Goal: Transaction & Acquisition: Purchase product/service

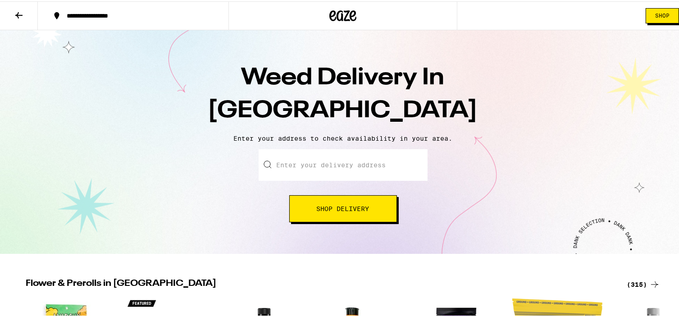
click at [18, 12] on icon at bounding box center [19, 14] width 11 height 11
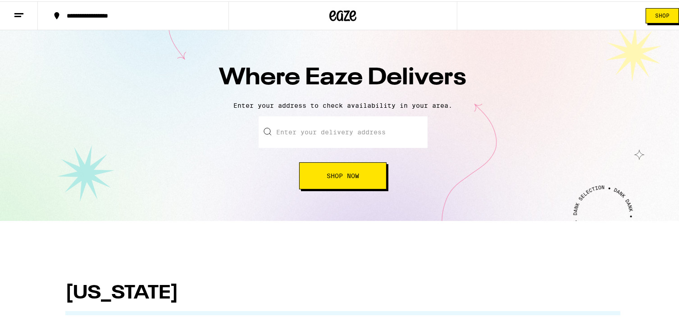
click at [85, 12] on div "**********" at bounding box center [137, 14] width 151 height 6
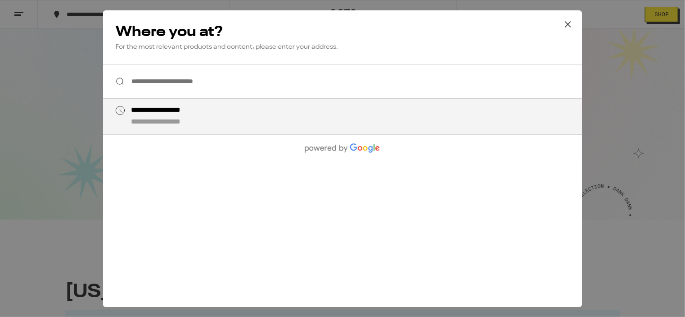
click at [268, 125] on div "**********" at bounding box center [360, 116] width 459 height 21
type input "**********"
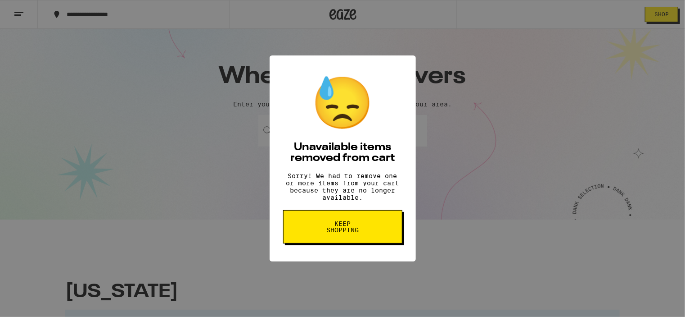
click at [335, 233] on span "Keep Shopping" at bounding box center [343, 226] width 46 height 13
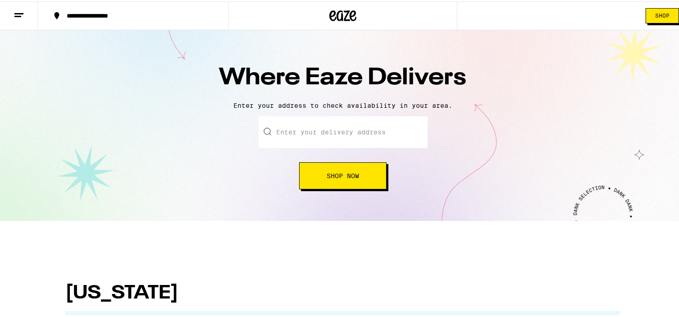
click at [354, 172] on span "Shop Now" at bounding box center [342, 174] width 32 height 6
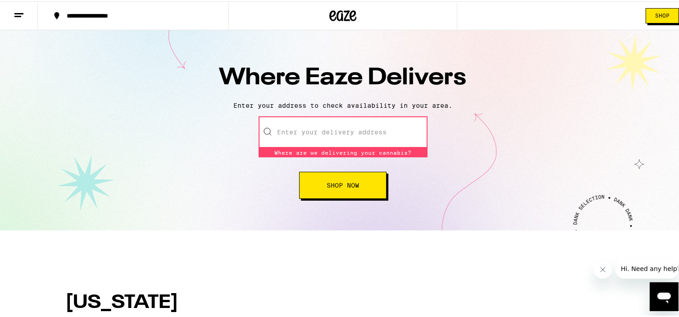
click at [328, 127] on input "text" at bounding box center [342, 131] width 169 height 32
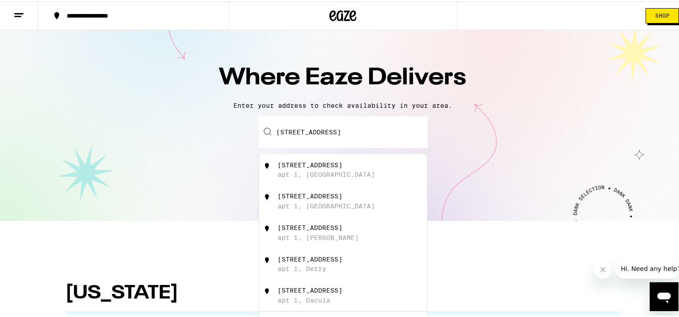
click at [299, 176] on div "apt 1, [GEOGRAPHIC_DATA]" at bounding box center [325, 172] width 97 height 7
type input "[STREET_ADDRESS]"
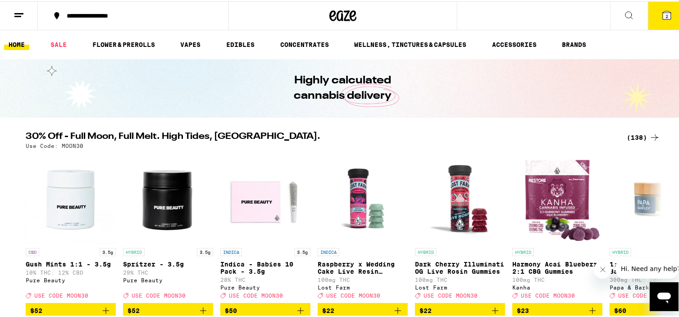
click at [635, 135] on div "(138)" at bounding box center [642, 136] width 33 height 11
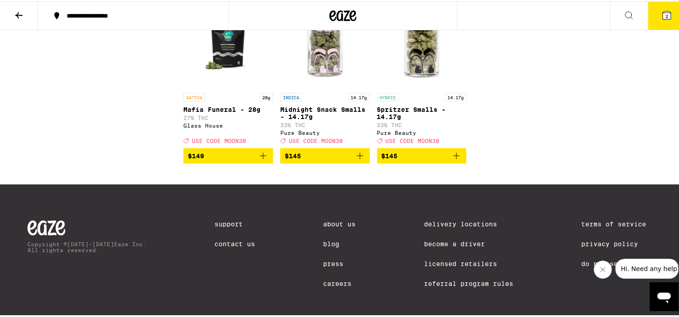
scroll to position [4864, 0]
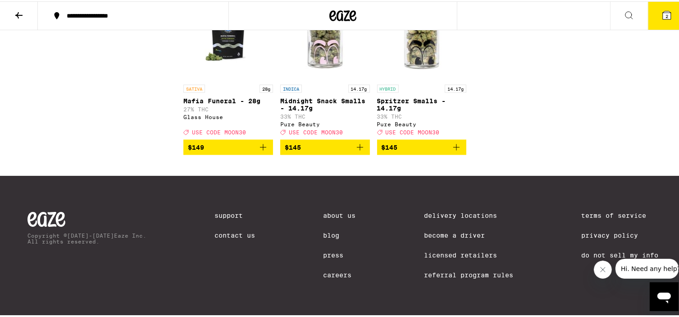
click at [417, 110] on p "Spritzer Smalls - 14.17g" at bounding box center [422, 103] width 90 height 14
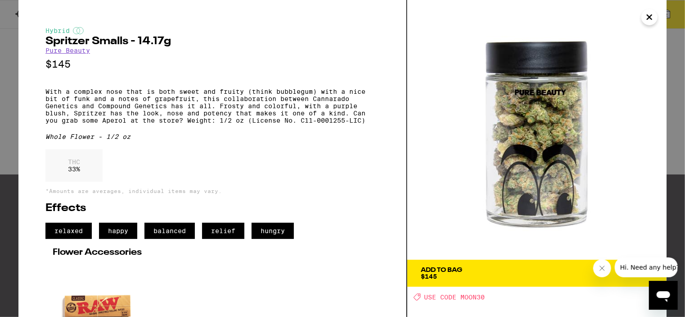
click at [648, 18] on icon "Close" at bounding box center [650, 17] width 5 height 5
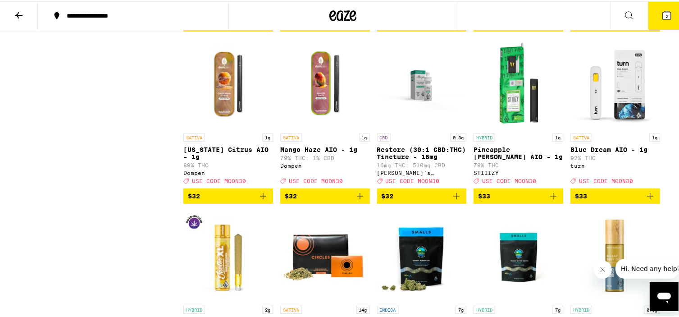
scroll to position [3963, 0]
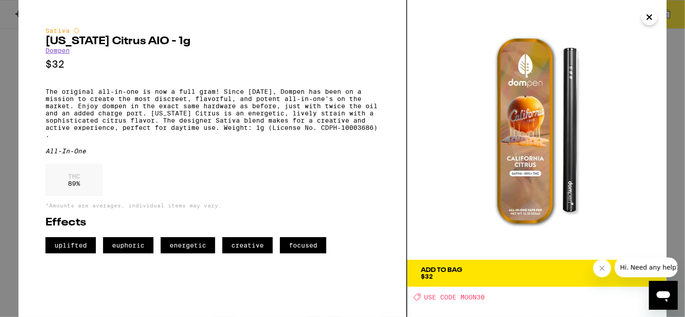
click at [650, 16] on icon "Close" at bounding box center [649, 17] width 11 height 14
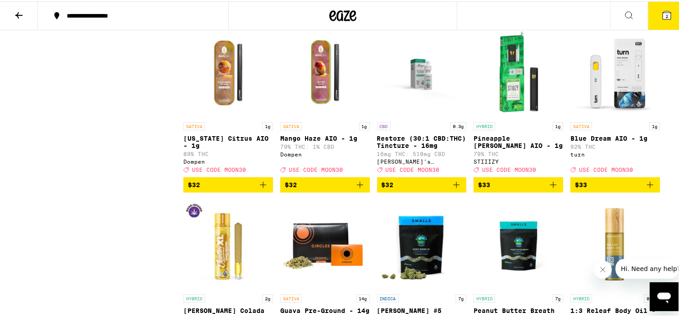
scroll to position [3783, 0]
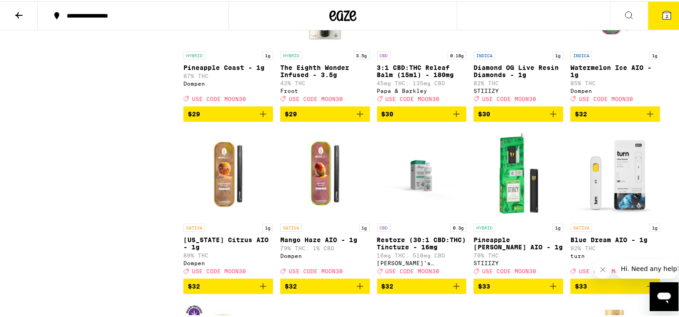
click at [610, 45] on img "Open page for Watermelon Ice AIO - 1g from Dompen" at bounding box center [615, 0] width 90 height 90
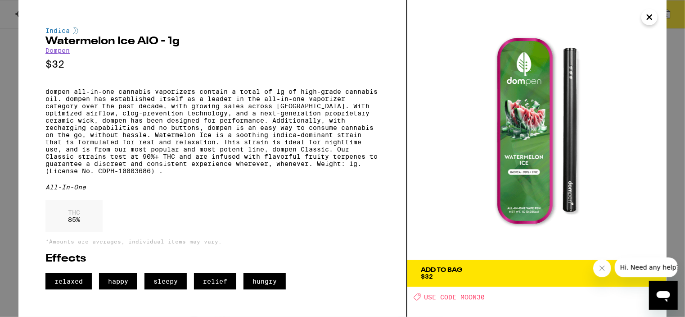
click at [445, 270] on div "Add To Bag" at bounding box center [441, 270] width 41 height 6
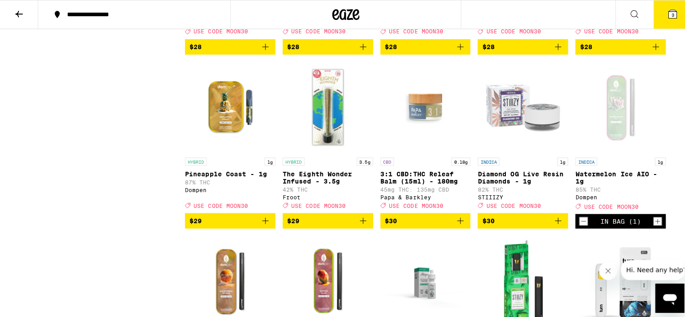
scroll to position [3693, 0]
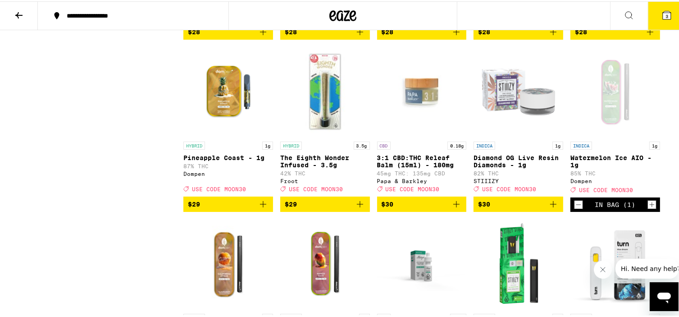
click at [230, 136] on img "Open page for Pineapple Coast - 1g from Dompen" at bounding box center [228, 90] width 90 height 90
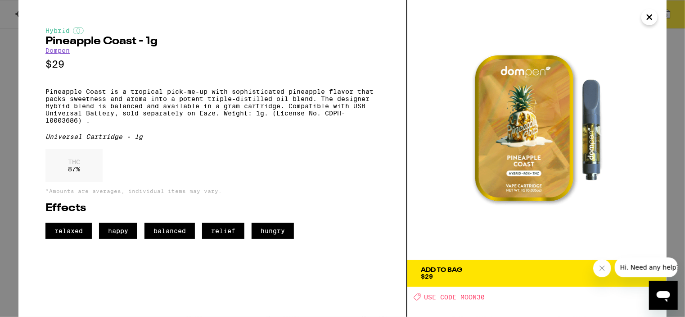
click at [643, 16] on button "Close" at bounding box center [650, 17] width 16 height 16
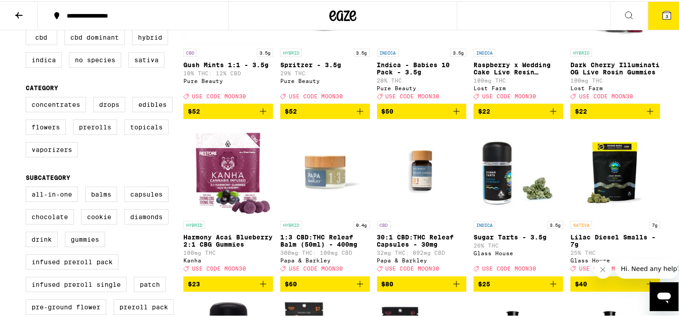
scroll to position [228, 0]
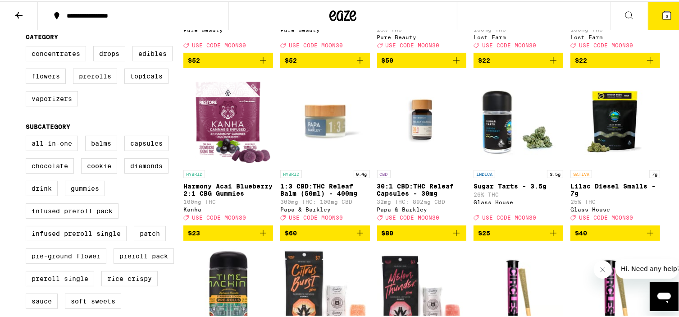
click at [604, 114] on img "Open page for Lilac Diesel Smalls - 7g from Glass House" at bounding box center [615, 119] width 90 height 90
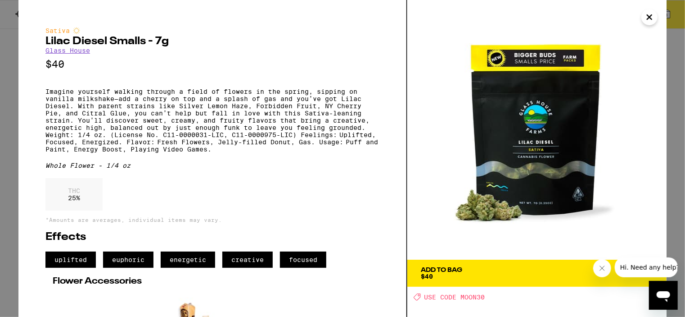
click at [649, 21] on icon "Close" at bounding box center [649, 17] width 11 height 14
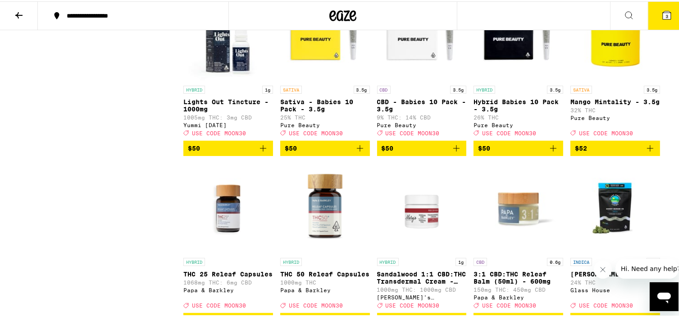
scroll to position [4371, 0]
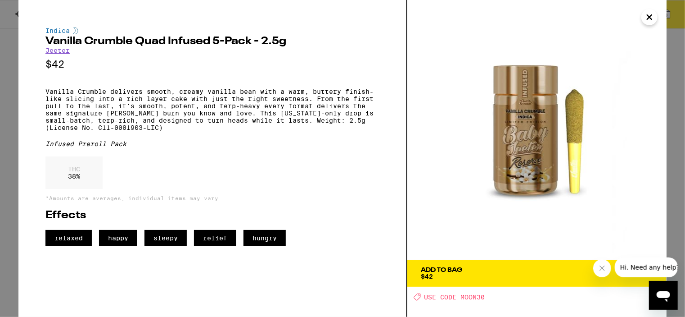
click at [434, 272] on div "Add To Bag" at bounding box center [441, 270] width 41 height 6
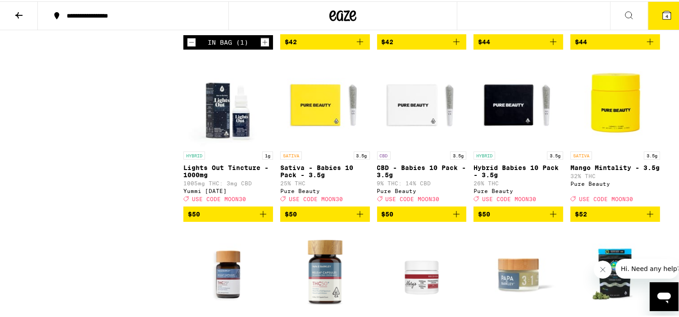
scroll to position [4281, 0]
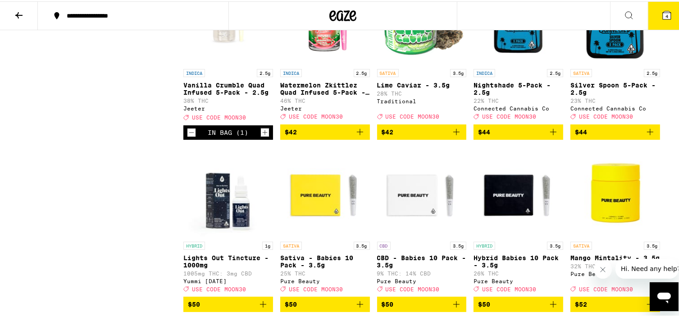
click at [322, 63] on img "Open page for Watermelon Zkittlez Quad Infused 5-Pack - 2.5g from Jeeter" at bounding box center [325, 18] width 90 height 90
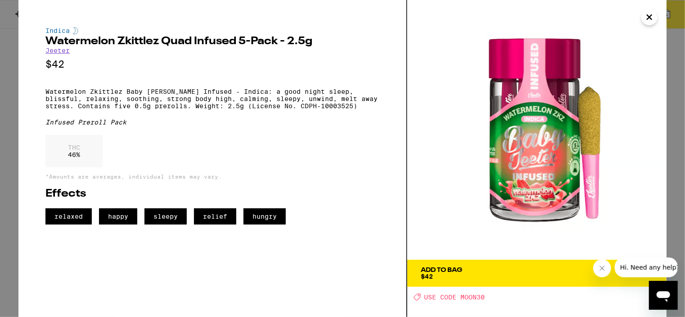
click at [650, 19] on icon "Close" at bounding box center [649, 17] width 11 height 14
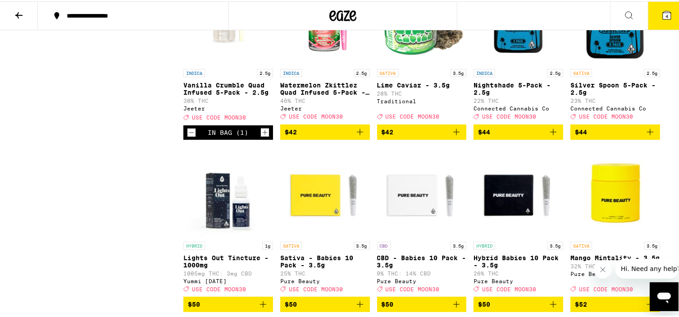
click at [210, 63] on div "Open page for Vanilla Crumble Quad Infused 5-Pack - 2.5g from Jeeter" at bounding box center [228, 18] width 90 height 90
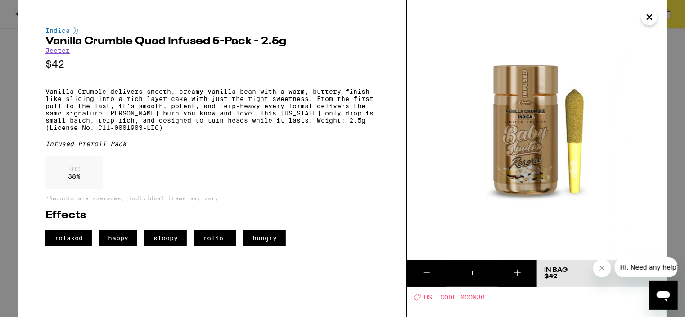
click at [648, 14] on icon "Close" at bounding box center [649, 17] width 11 height 14
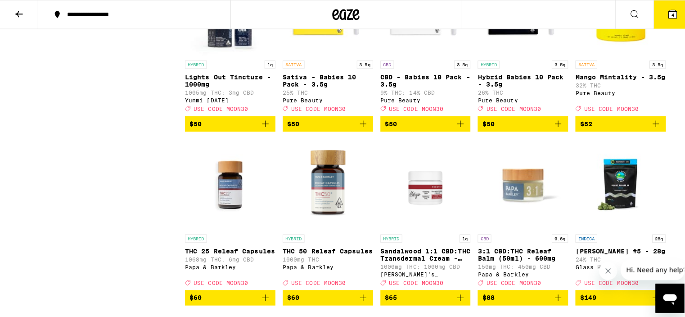
scroll to position [4371, 0]
